Goal: Task Accomplishment & Management: Manage account settings

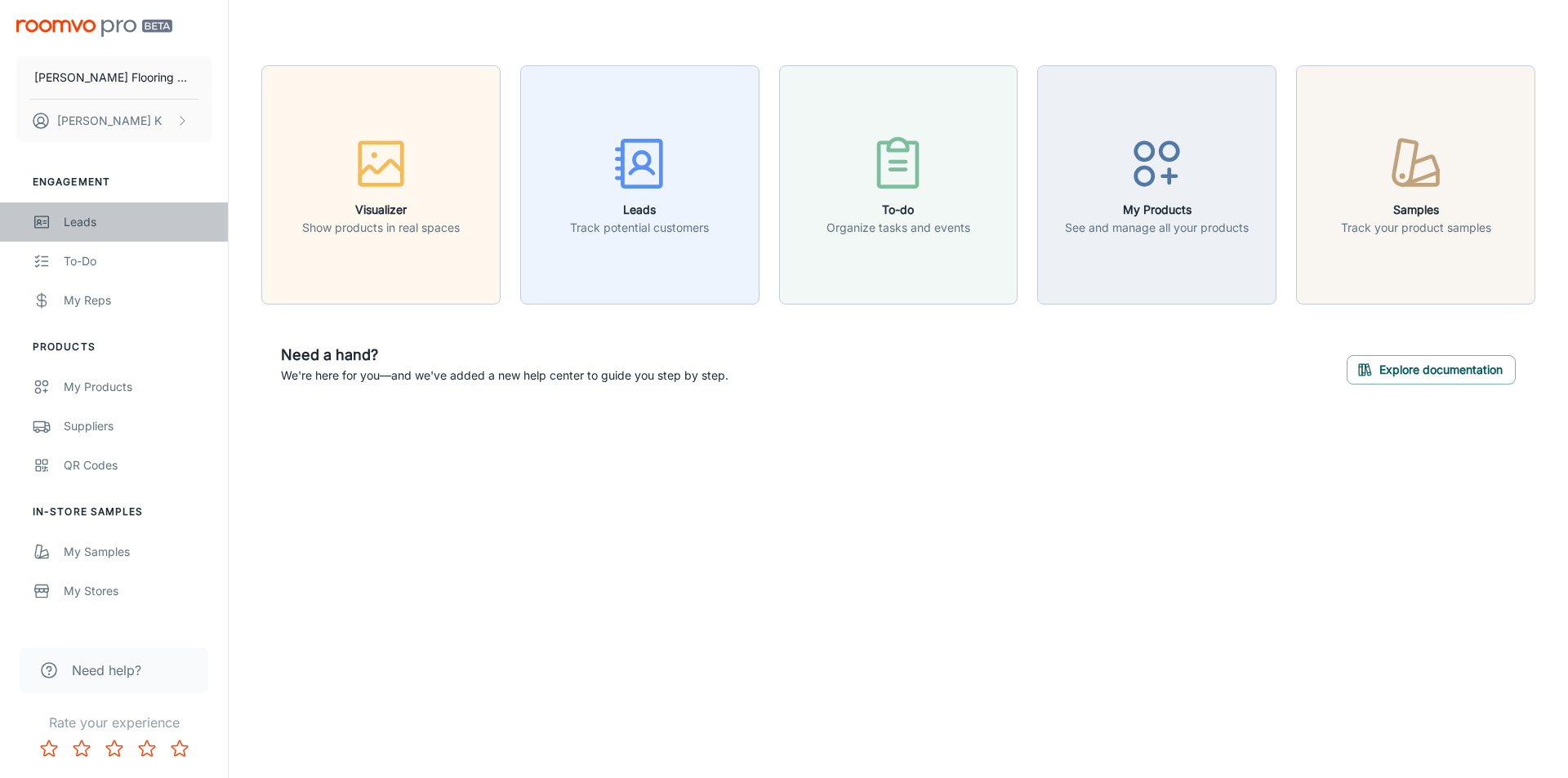
click at [117, 226] on div "Leads" at bounding box center [138, 222] width 148 height 18
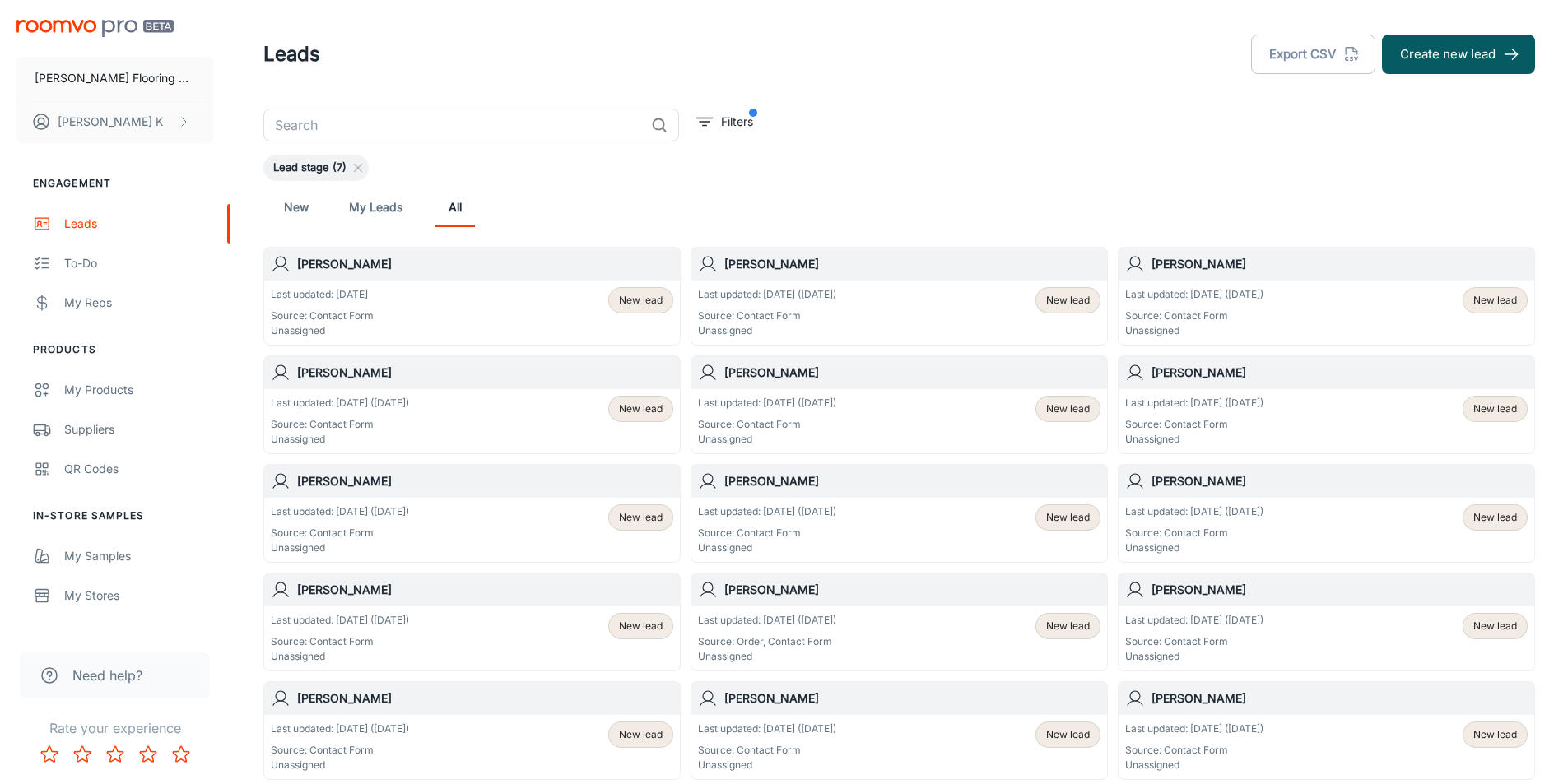
click at [1207, 304] on div "Last updated: [DATE] ([DATE]) Source: Contact Form Unassigned" at bounding box center [1194, 312] width 138 height 51
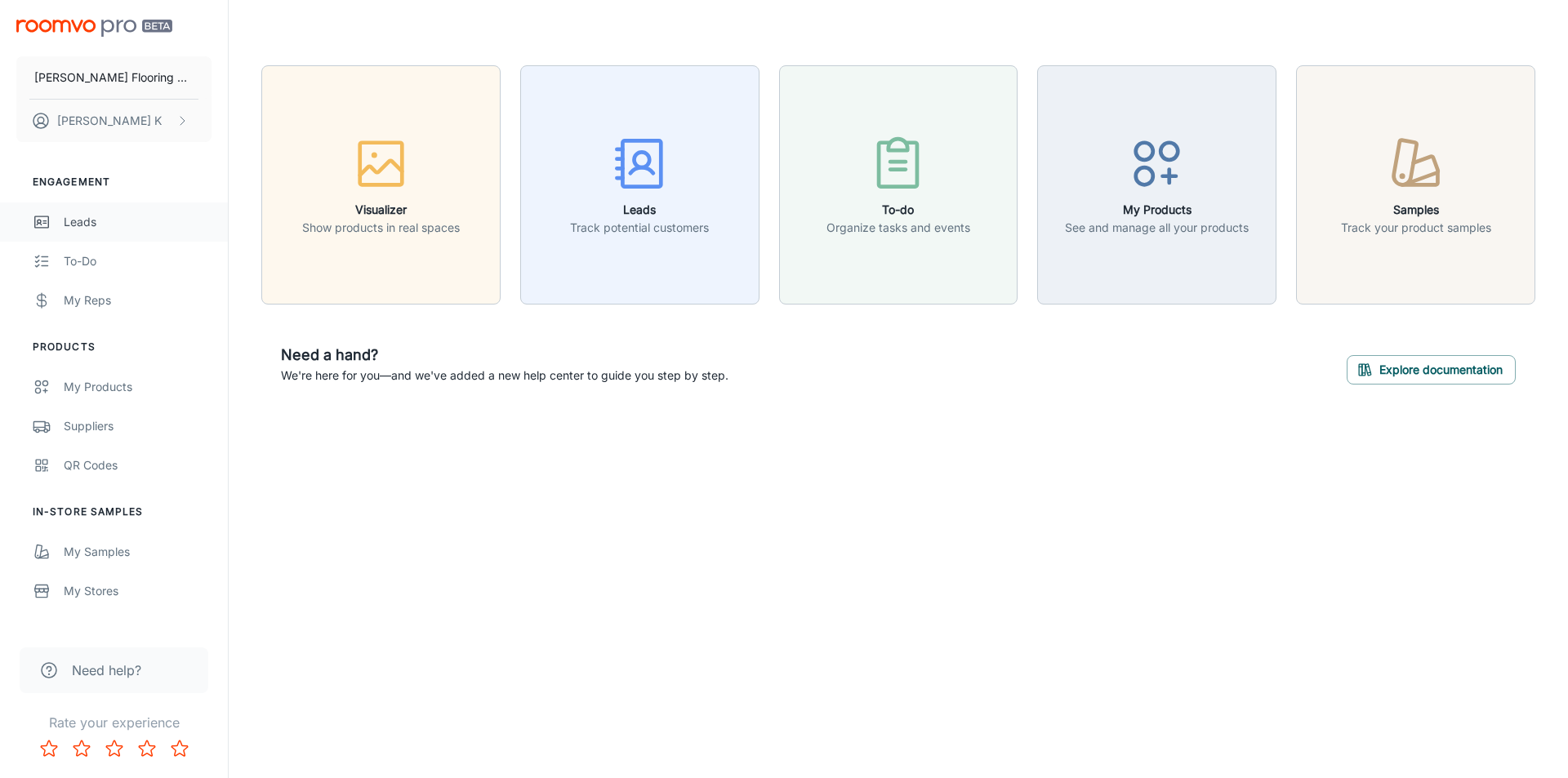
click at [102, 220] on div "Leads" at bounding box center [138, 222] width 148 height 18
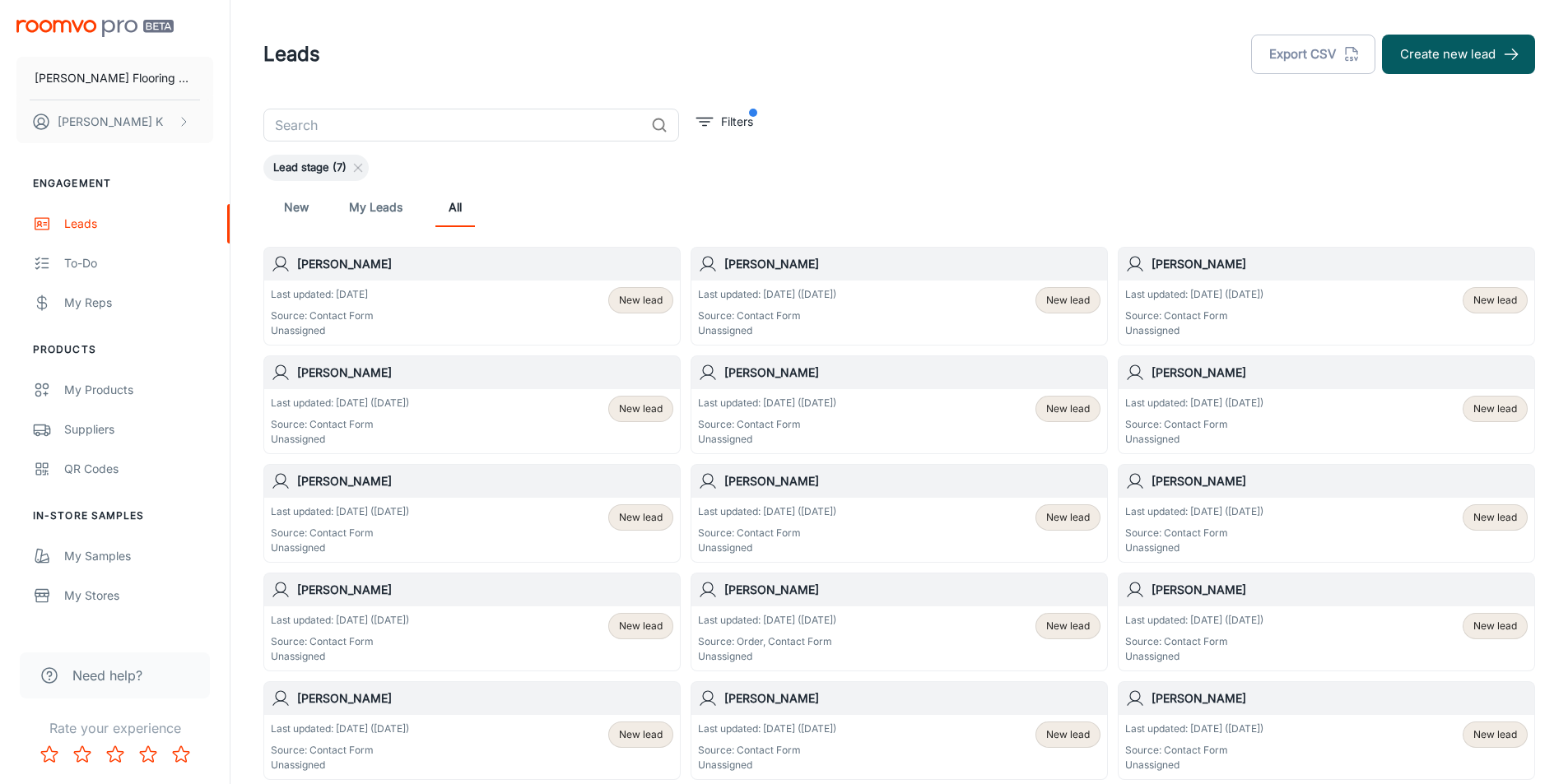
click at [370, 386] on div "[PERSON_NAME]" at bounding box center [472, 372] width 415 height 33
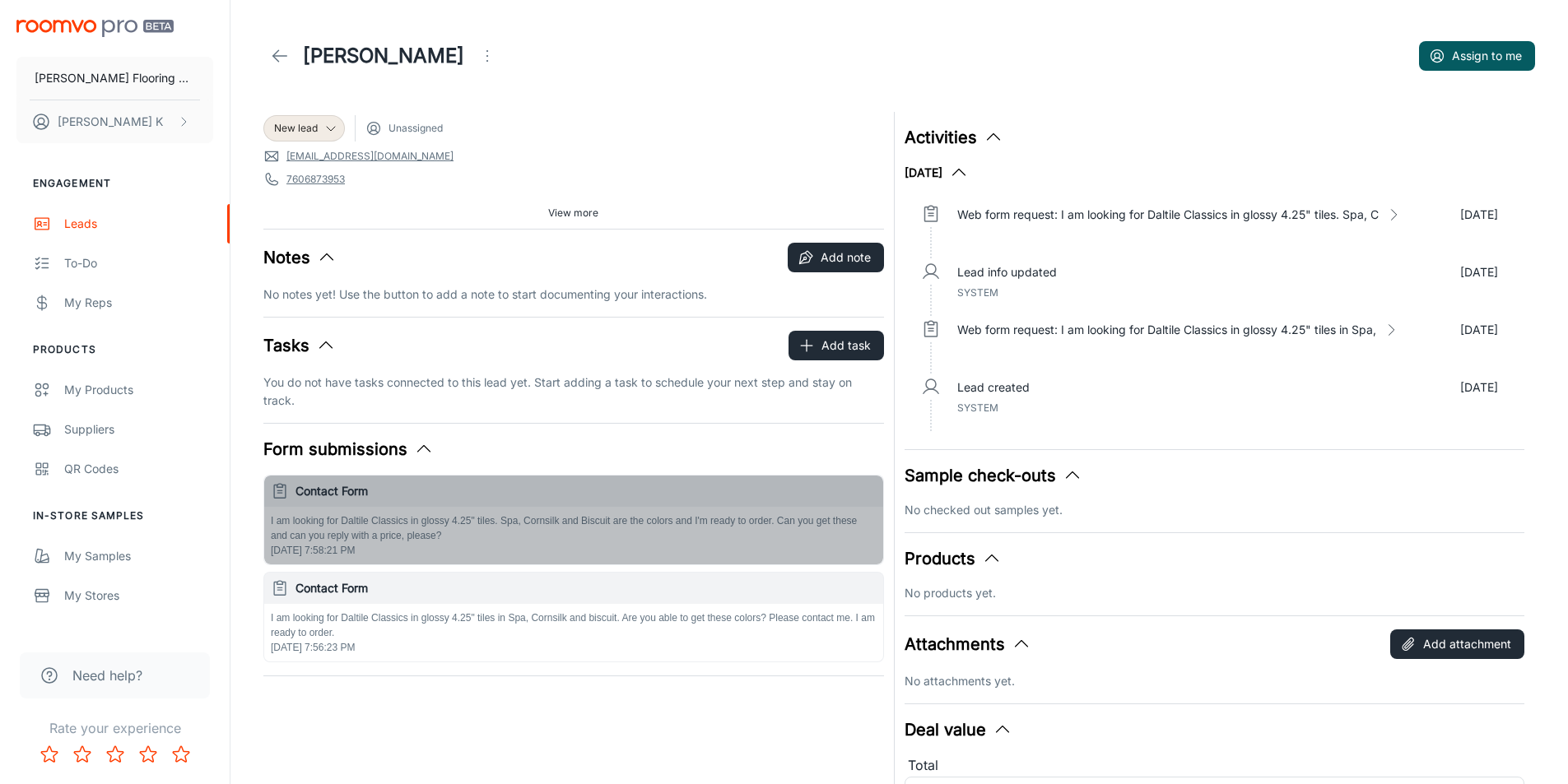
drag, startPoint x: 280, startPoint y: 528, endPoint x: 363, endPoint y: 532, distance: 83.1
click at [363, 532] on p "I am looking for Daltile Classics in glossy 4.25" tiles. Spa, Cornsilk and Bisc…" at bounding box center [573, 528] width 606 height 29
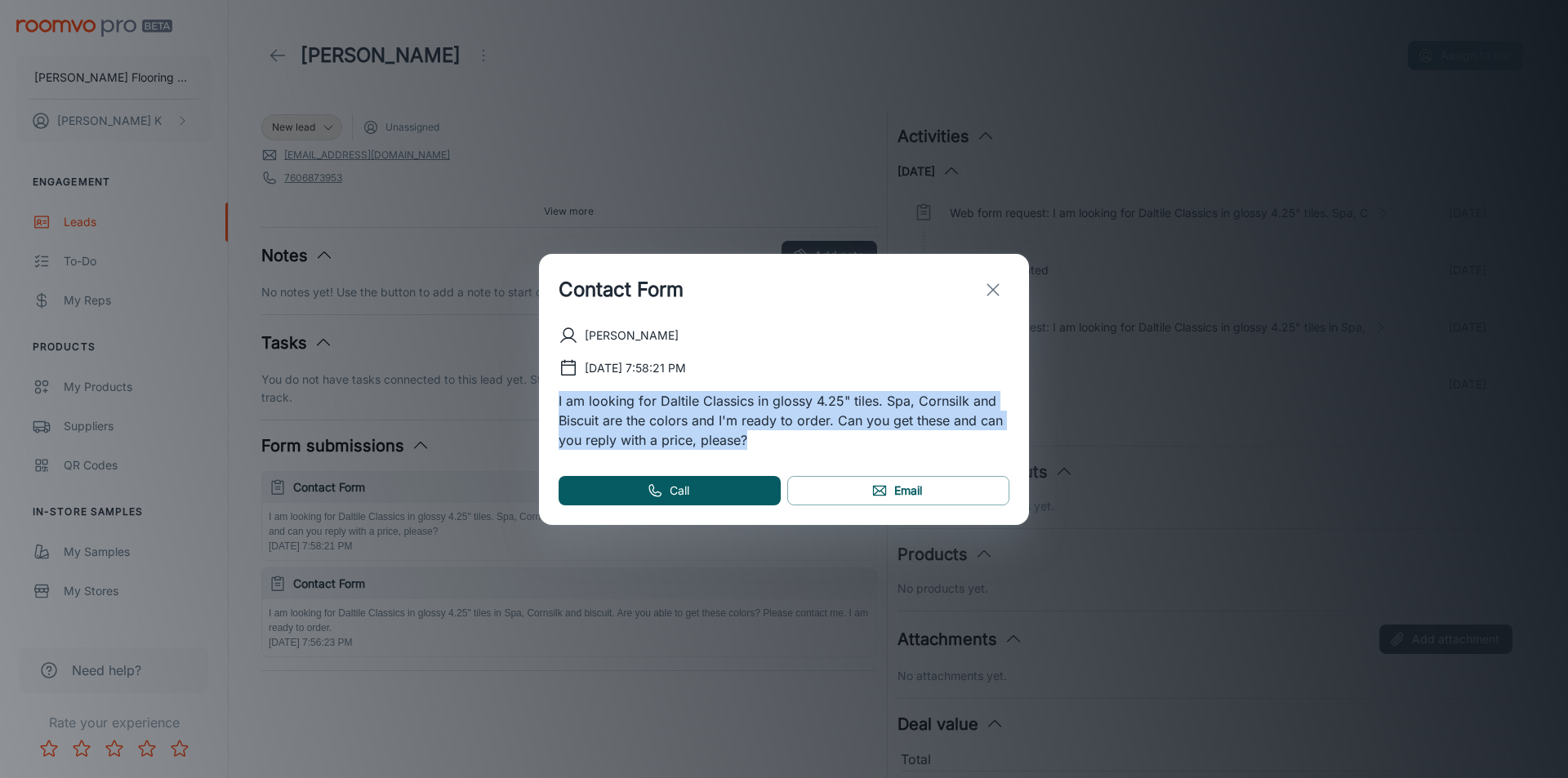
drag, startPoint x: 761, startPoint y: 435, endPoint x: 543, endPoint y: 395, distance: 221.6
click at [543, 395] on div "[PERSON_NAME] [DATE] 7:58:21 PM I am looking for Daltile Classics in glossy 4.2…" at bounding box center [783, 426] width 490 height 199
copy p "I am looking for Daltile Classics in glossy 4.25" tiles. Spa, Cornsilk and Bisc…"
click at [984, 294] on icon "exit" at bounding box center [994, 290] width 20 height 20
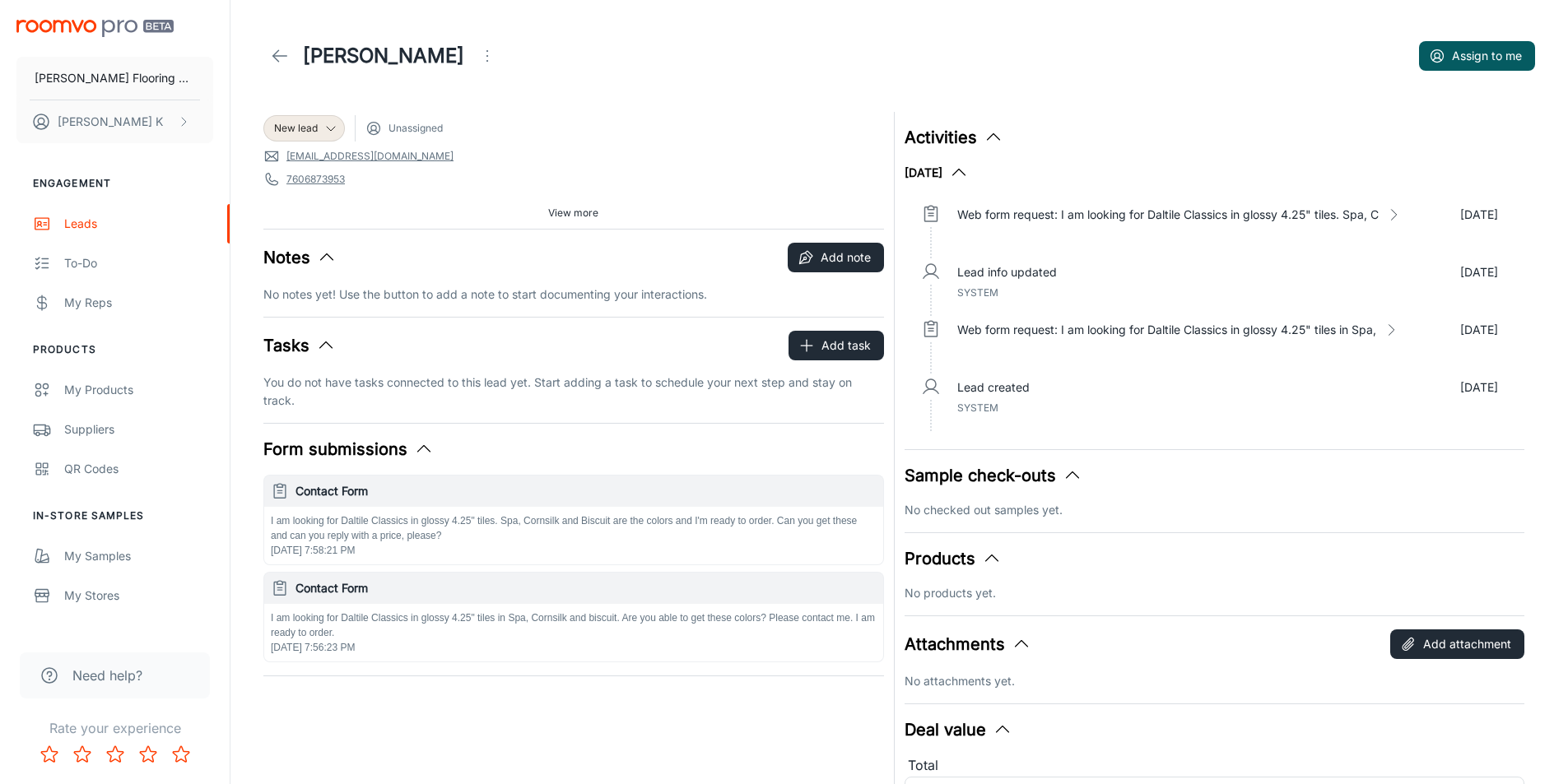
click at [280, 45] on link at bounding box center [279, 55] width 33 height 33
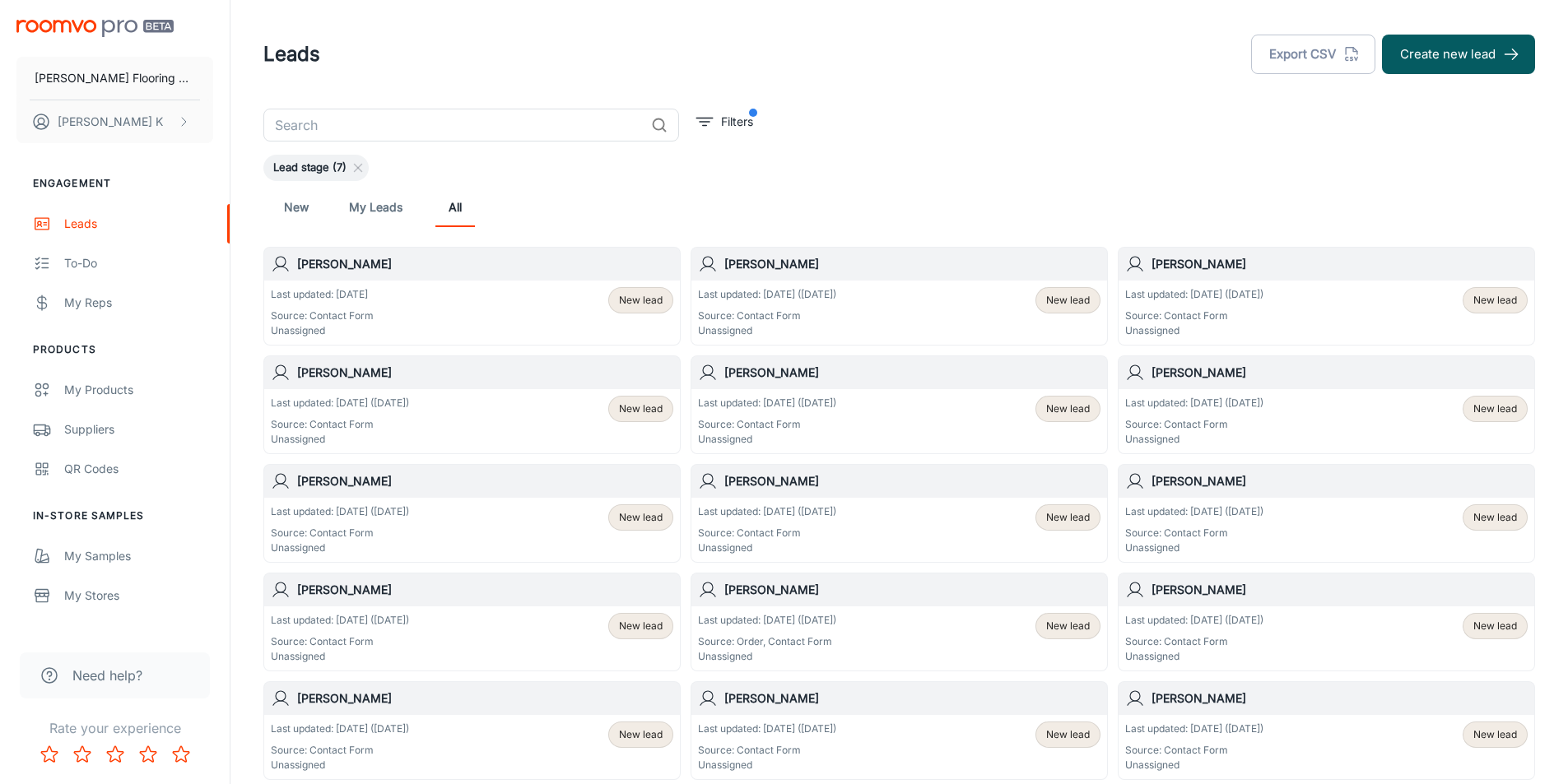
click at [748, 426] on p "Source: Contact Form" at bounding box center [766, 425] width 138 height 15
click at [1189, 430] on p "Source: Contact Form" at bounding box center [1194, 425] width 138 height 15
click at [363, 396] on p "Last updated: [DATE] ([DATE])" at bounding box center [339, 404] width 138 height 15
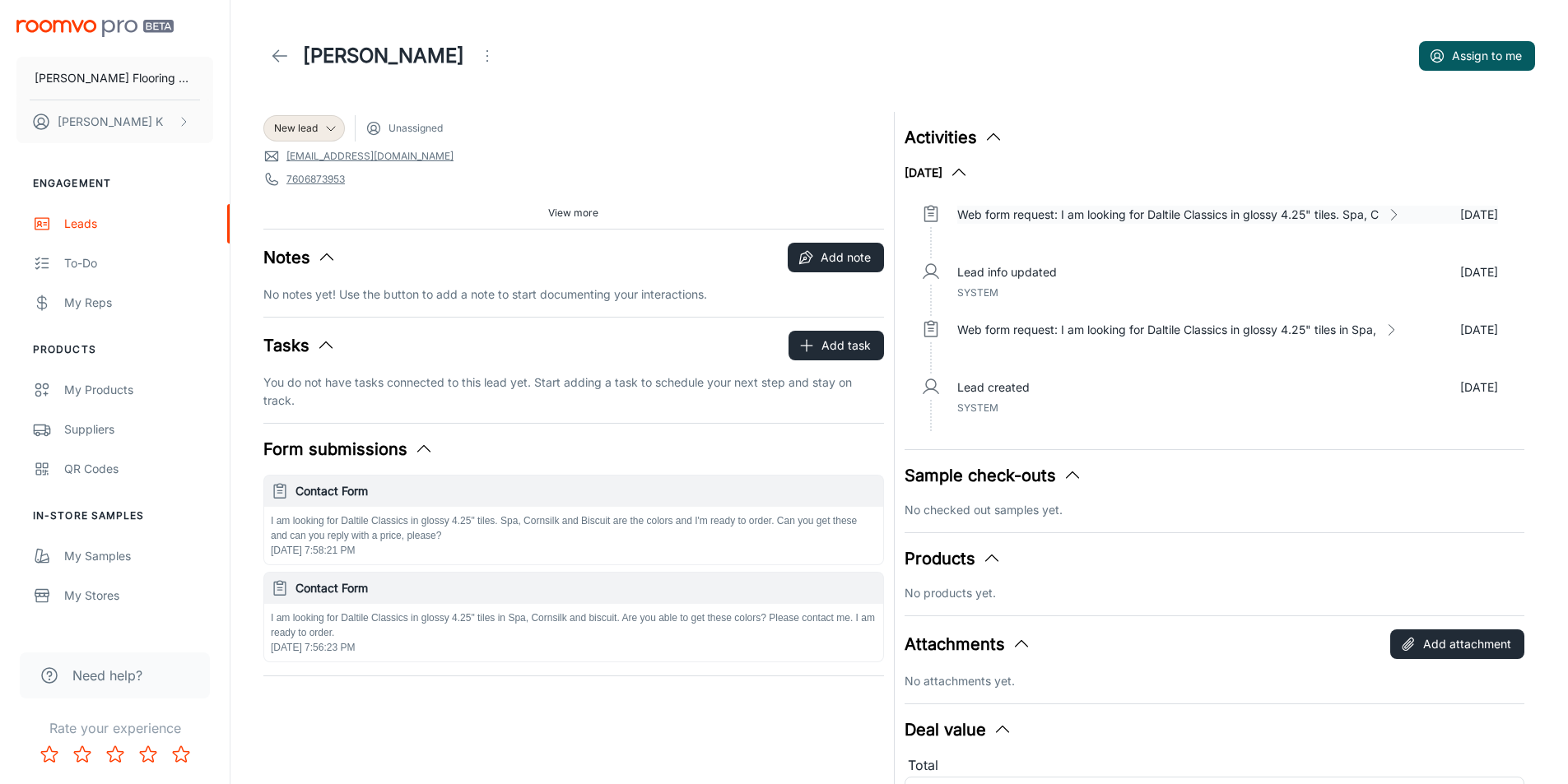
click at [1362, 216] on p "Web form request: I am looking for Daltile Classics in glossy 4.25" tiles. Spa,…" at bounding box center [1168, 215] width 421 height 18
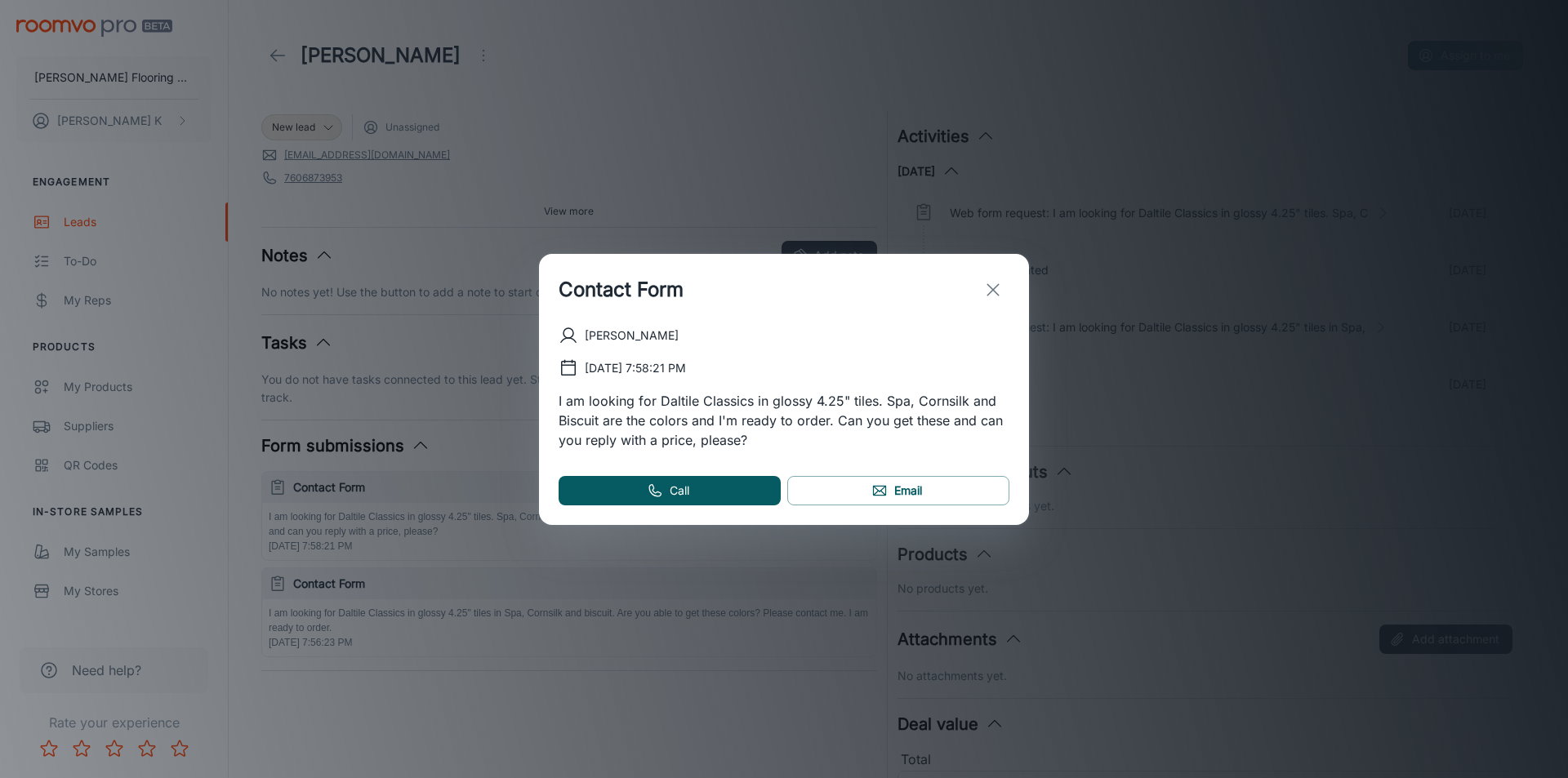
click at [983, 288] on button "exit" at bounding box center [993, 289] width 32 height 32
